Goal: Transaction & Acquisition: Subscribe to service/newsletter

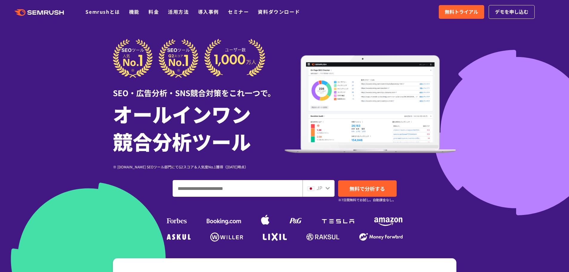
click at [37, 13] on icon ".cls {fill: #FF642D;}" at bounding box center [39, 12] width 67 height 7
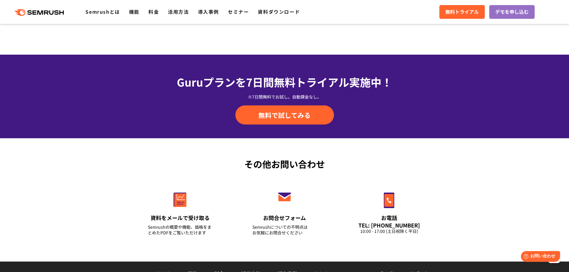
scroll to position [1910, 0]
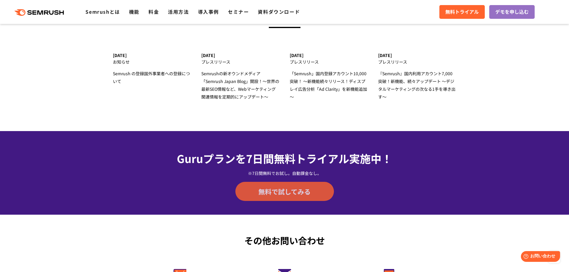
click at [284, 196] on span "無料で試してみる" at bounding box center [284, 191] width 52 height 9
